Goal: Transaction & Acquisition: Register for event/course

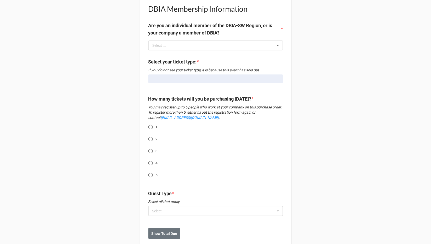
scroll to position [174, 0]
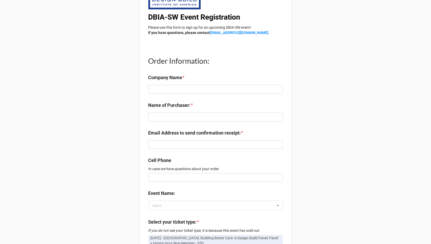
scroll to position [98, 0]
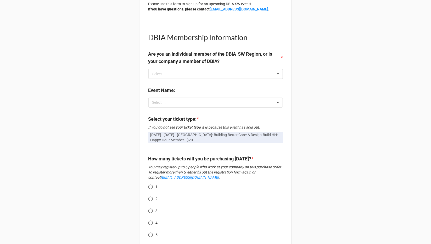
scroll to position [135, 0]
